Goal: Check status: Verify the current state of an ongoing process or item

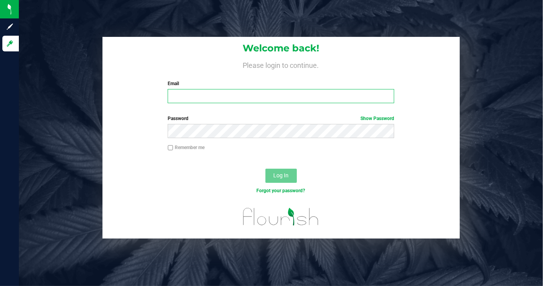
click at [253, 94] on input "Email" at bounding box center [281, 96] width 227 height 14
type input "[EMAIL_ADDRESS][DOMAIN_NAME]"
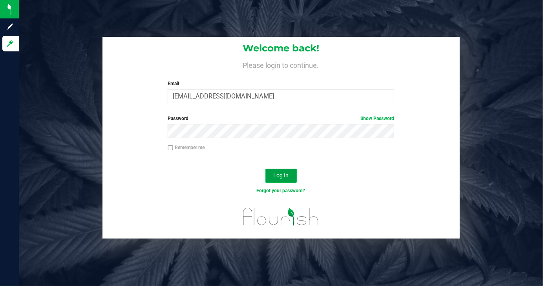
click at [276, 175] on span "Log In" at bounding box center [280, 175] width 15 height 6
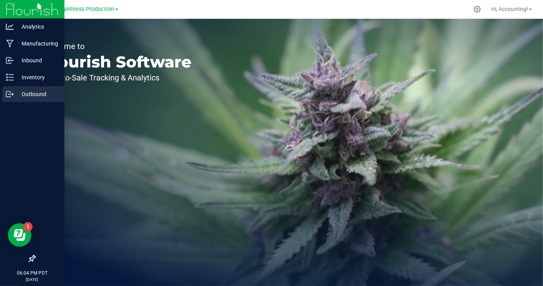
click at [16, 94] on p "Outbound" at bounding box center [37, 94] width 47 height 9
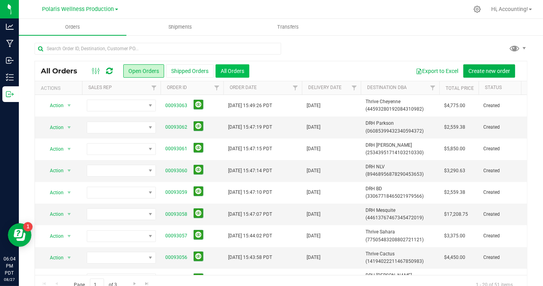
click at [220, 65] on button "All Orders" at bounding box center [233, 70] width 34 height 13
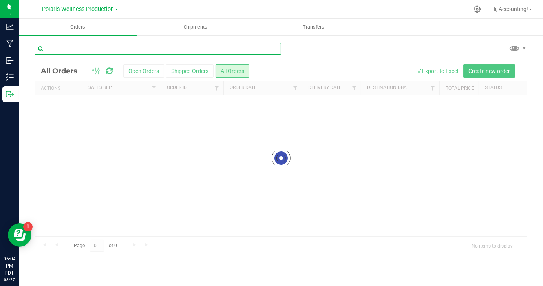
click at [240, 51] on input "text" at bounding box center [158, 49] width 247 height 12
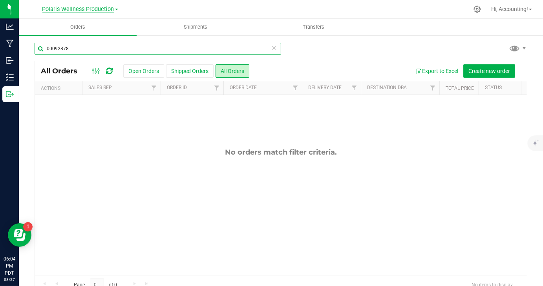
type input "00092878"
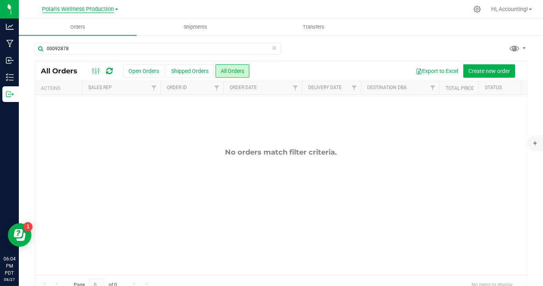
click at [104, 6] on span "Polaris Wellness Production" at bounding box center [78, 9] width 72 height 7
click at [95, 30] on link "Polaris Wellness Cultivation" at bounding box center [80, 27] width 115 height 11
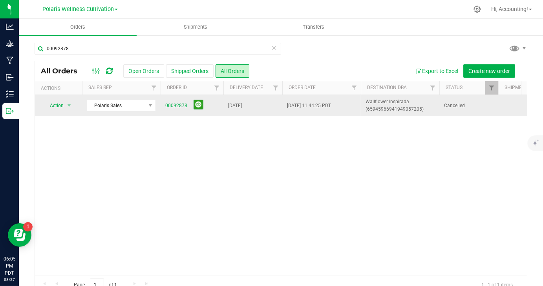
click at [242, 105] on span "[DATE]" at bounding box center [235, 105] width 14 height 7
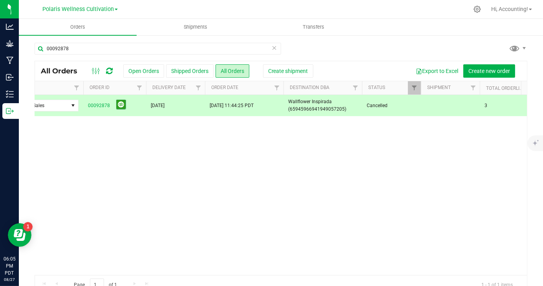
scroll to position [0, 5]
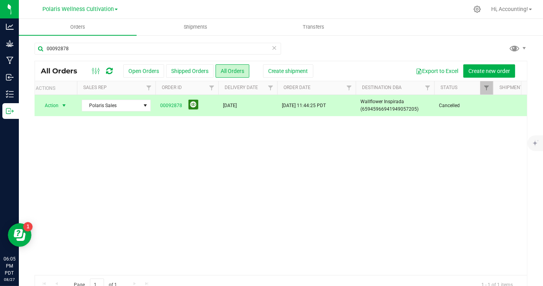
click at [189, 105] on button at bounding box center [194, 105] width 10 height 10
